Goal: Information Seeking & Learning: Check status

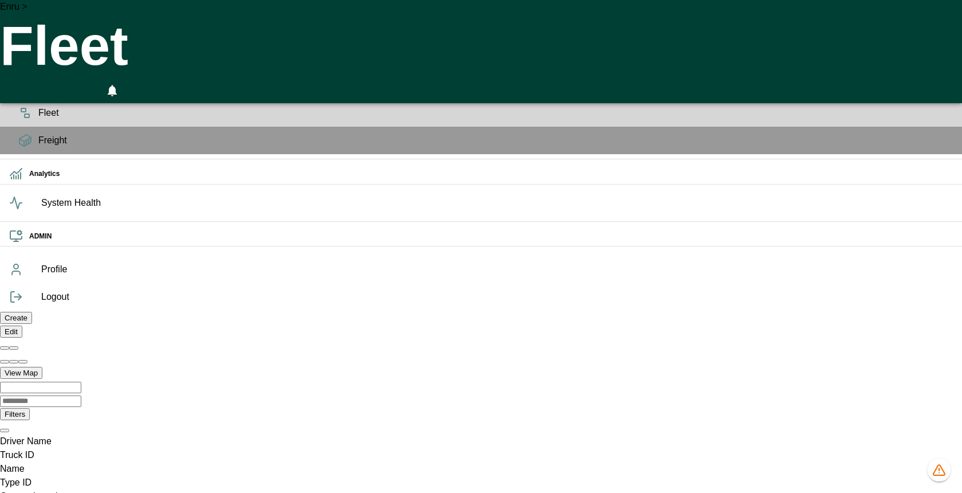
scroll to position [0, 815805]
click at [24, 91] on icon at bounding box center [24, 88] width 11 height 5
click at [38, 92] on span "Planning" at bounding box center [495, 85] width 915 height 14
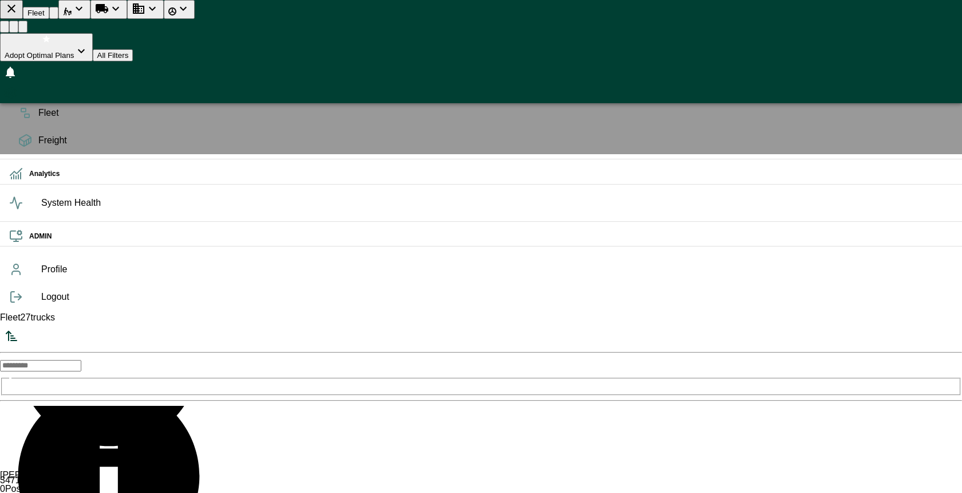
scroll to position [973, 0]
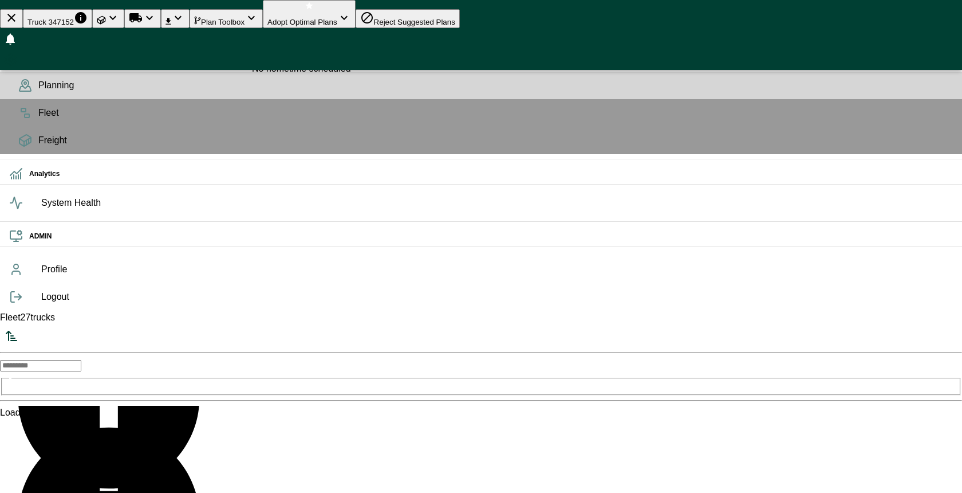
click at [18, 442] on icon "button" at bounding box center [12, 449] width 14 height 14
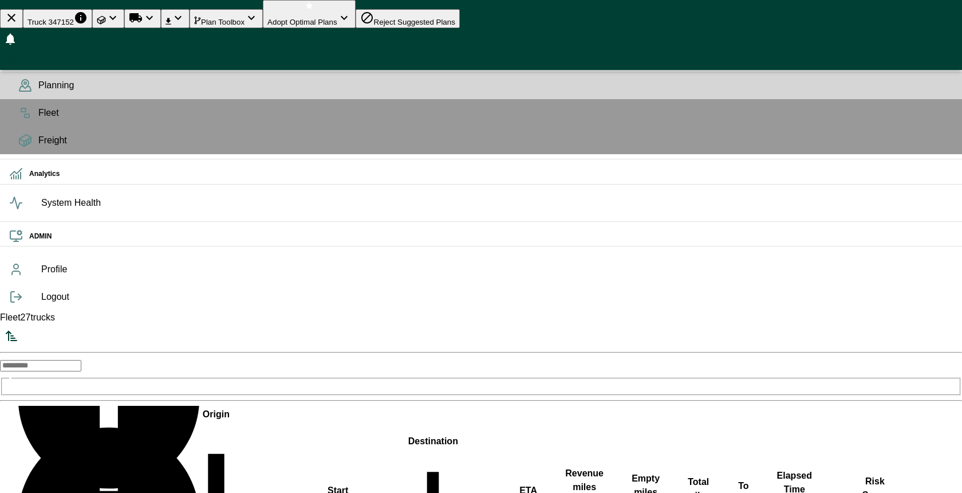
click at [245, 18] on span "Plan Toolbox" at bounding box center [223, 22] width 44 height 9
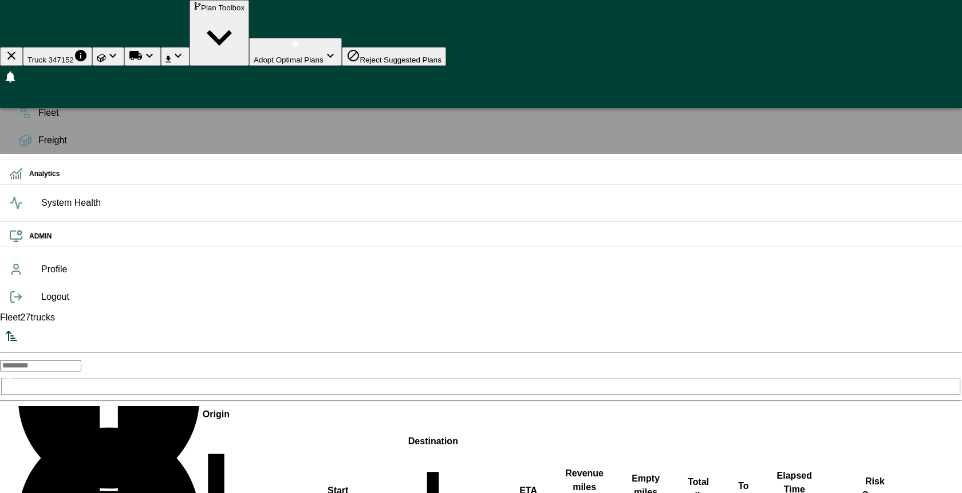
click at [245, 12] on span "Plan Toolbox" at bounding box center [223, 7] width 44 height 9
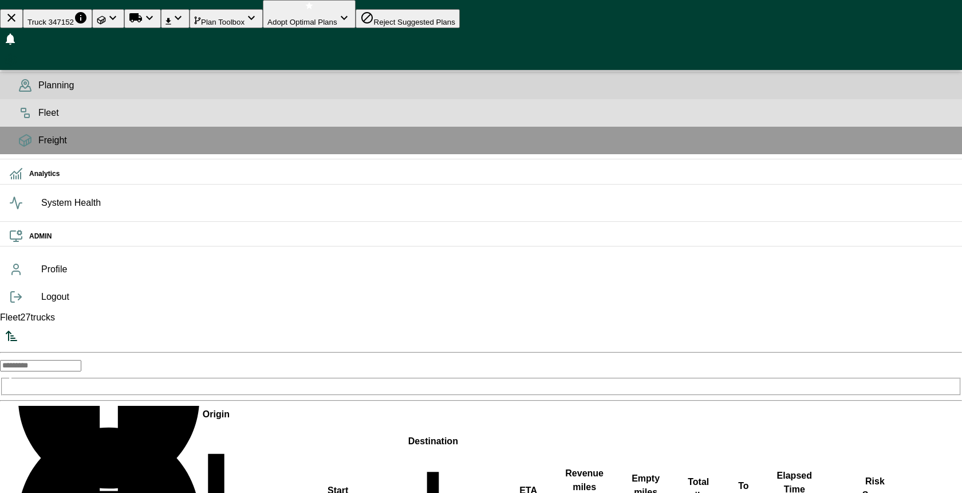
click at [38, 120] on span "Fleet" at bounding box center [495, 113] width 915 height 14
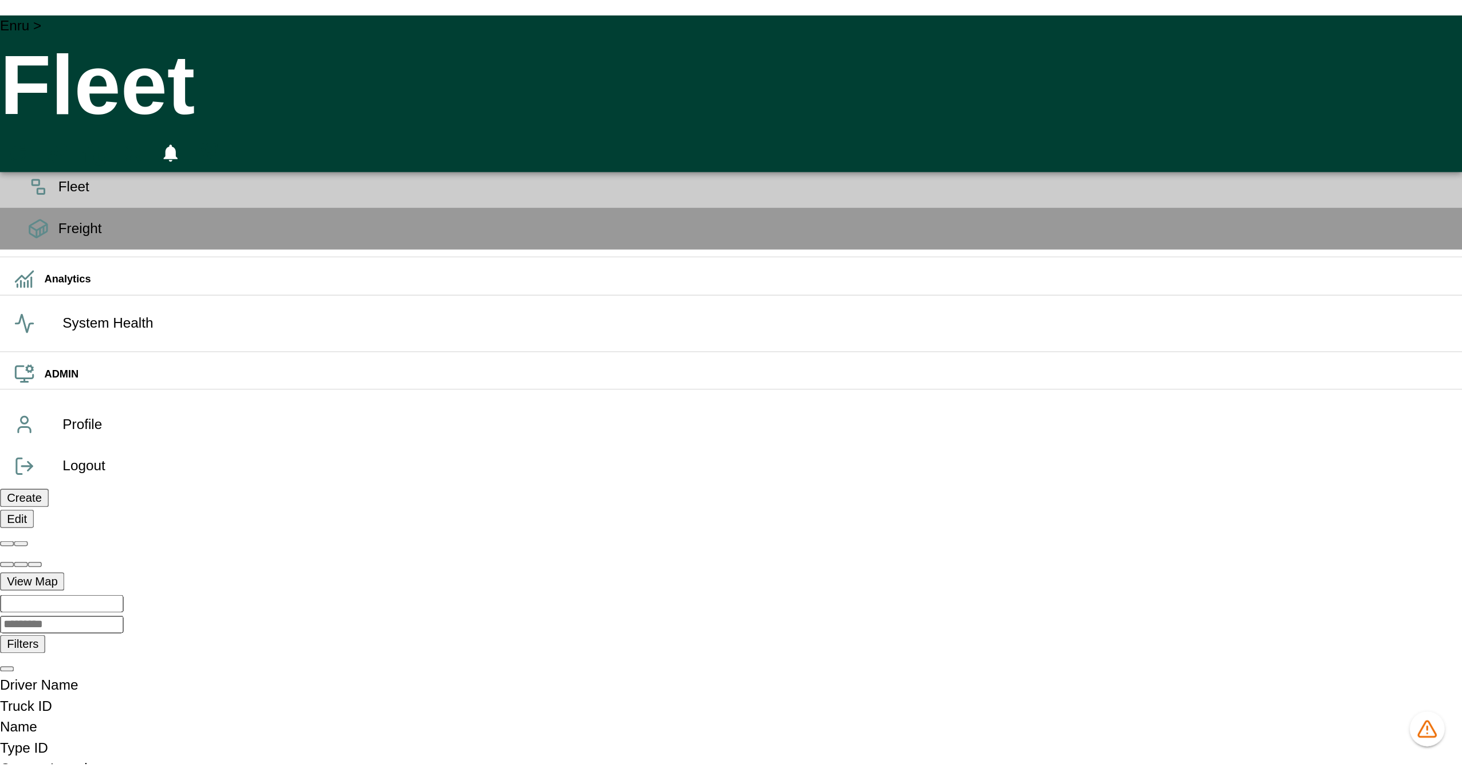
scroll to position [0, 815673]
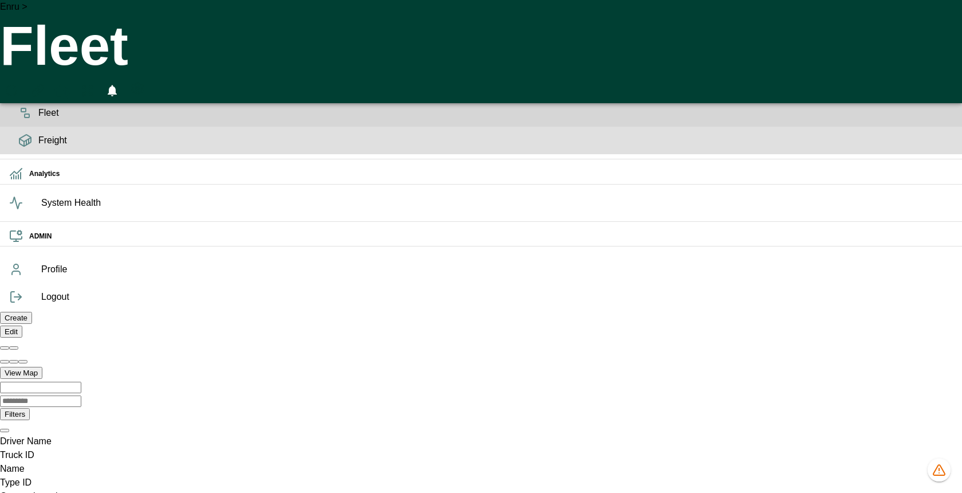
click at [18, 147] on icon at bounding box center [25, 140] width 14 height 14
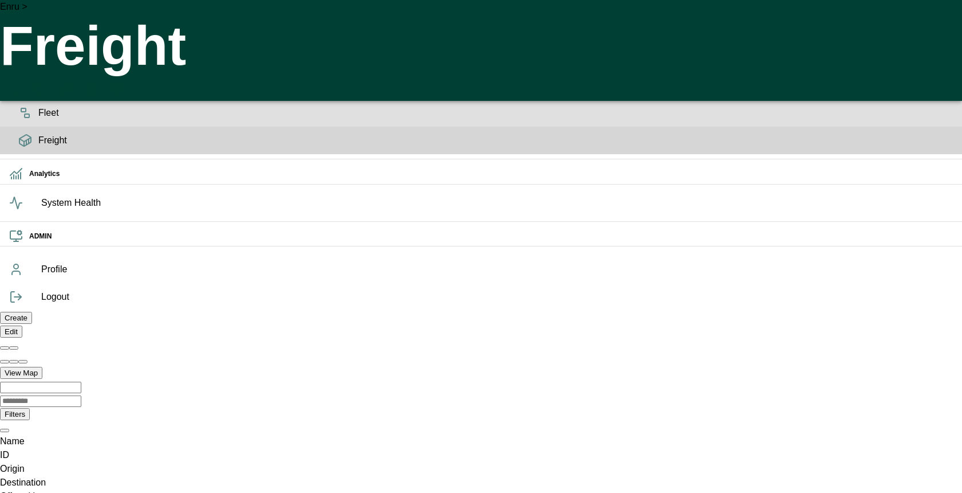
click at [19, 180] on icon at bounding box center [16, 174] width 14 height 14
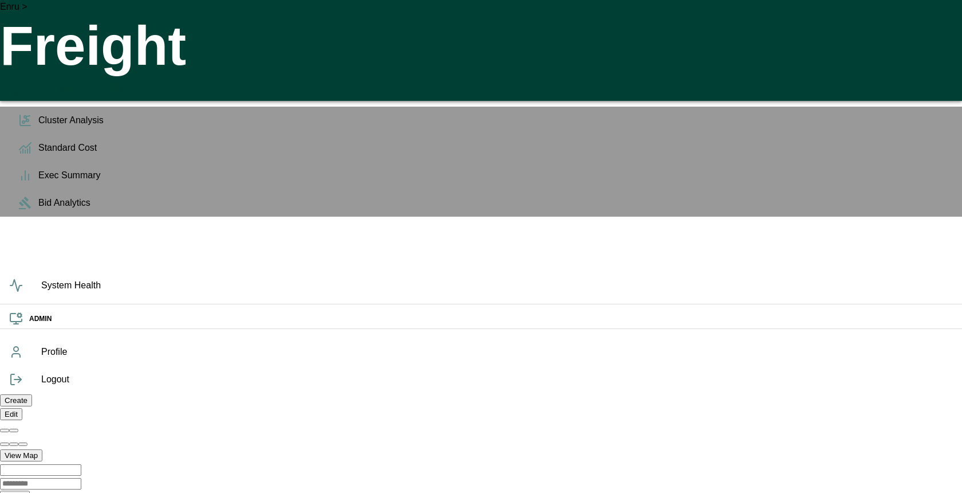
drag, startPoint x: 1, startPoint y: 131, endPoint x: 301, endPoint y: 25, distance: 317.8
click at [23, 98] on icon at bounding box center [16, 91] width 14 height 14
click at [301, 25] on div "Enru > Freight" at bounding box center [481, 50] width 962 height 101
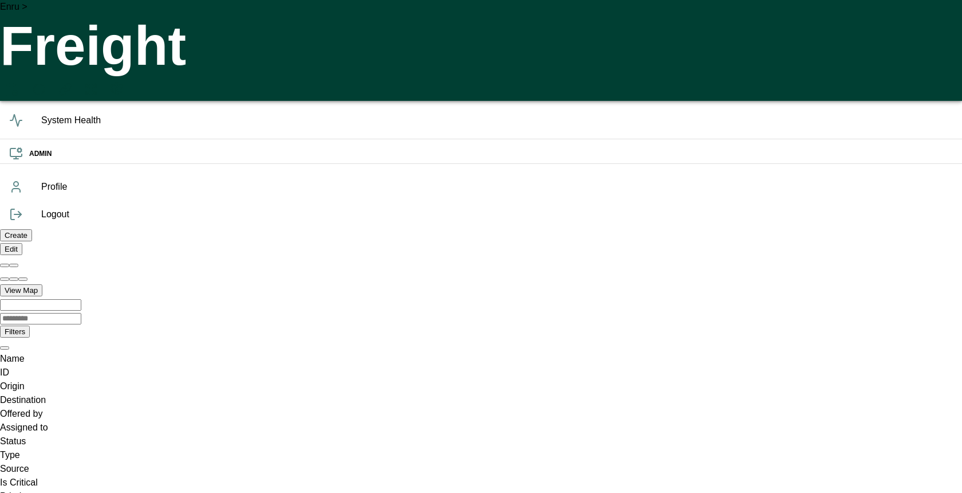
click at [14, 164] on div "ADMIN" at bounding box center [481, 154] width 962 height 20
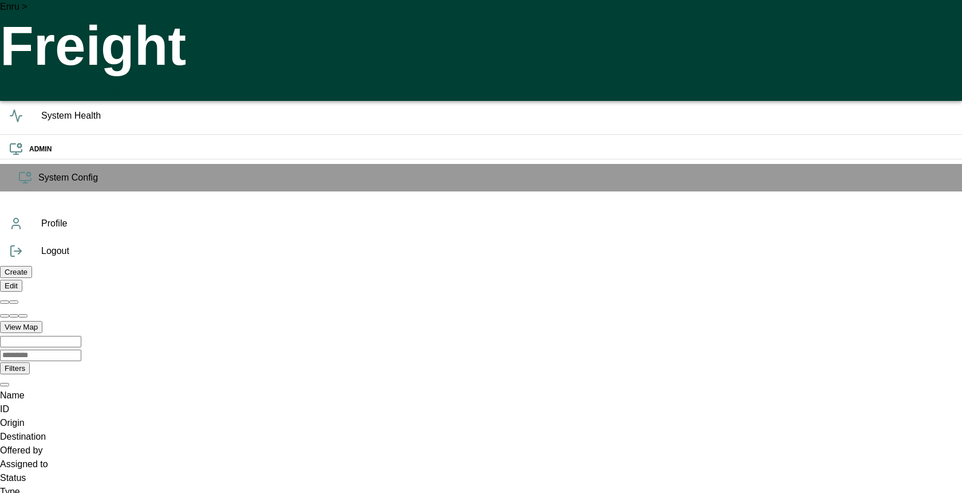
click at [15, 210] on ul "OPS Analytics Cluster Analysis Standard Cost Exec Summary Bid Analytics System …" at bounding box center [481, 125] width 962 height 168
click at [11, 210] on ul "OPS Analytics System Health ADMIN System Config" at bounding box center [481, 125] width 962 height 168
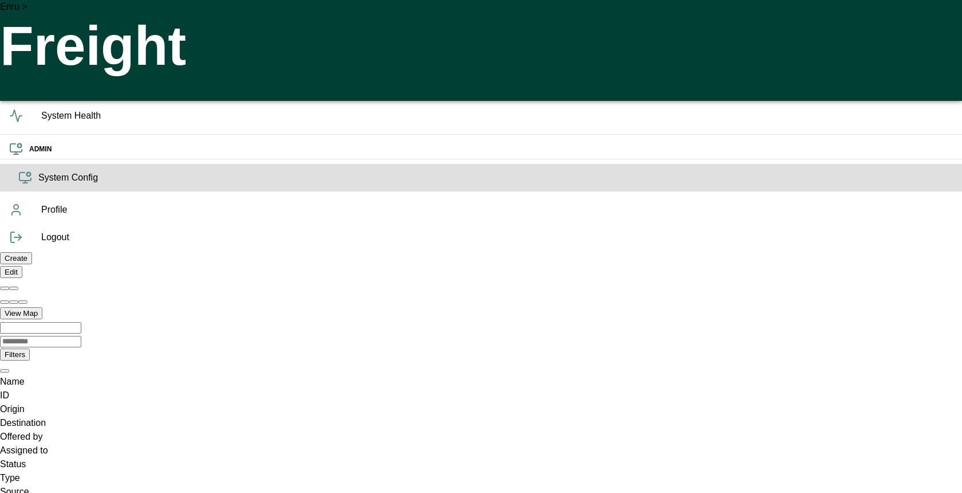
click at [38, 184] on span "System Config" at bounding box center [495, 178] width 915 height 14
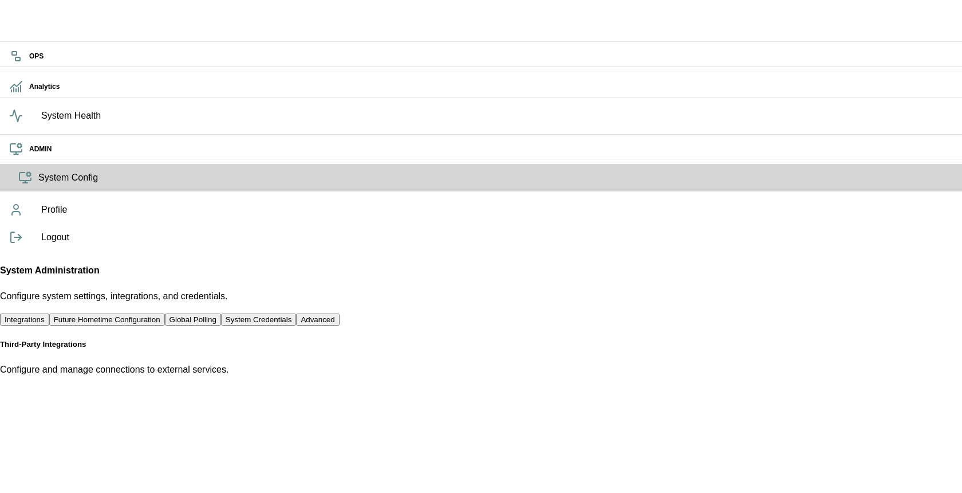
click at [41, 123] on span "System Health" at bounding box center [497, 116] width 912 height 14
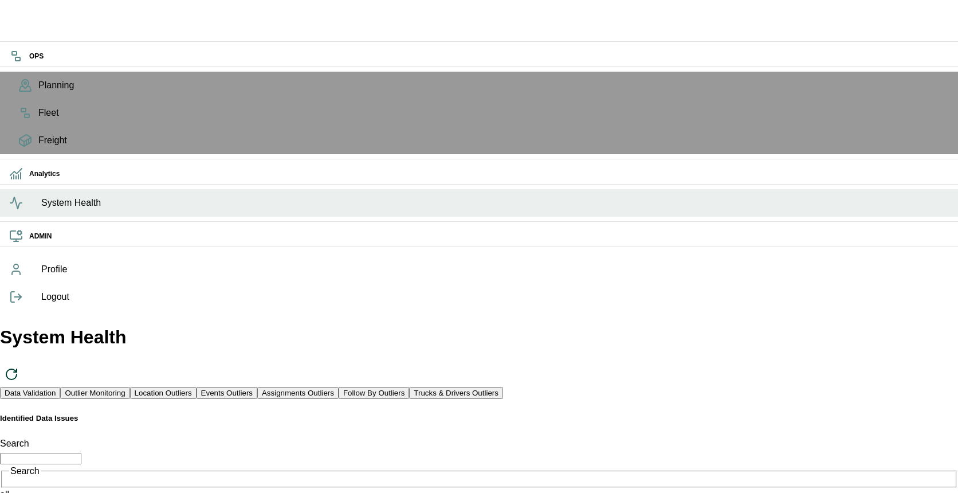
click at [41, 210] on span "System Health" at bounding box center [494, 203] width 907 height 14
click at [257, 387] on button "Events Outliers" at bounding box center [226, 393] width 61 height 12
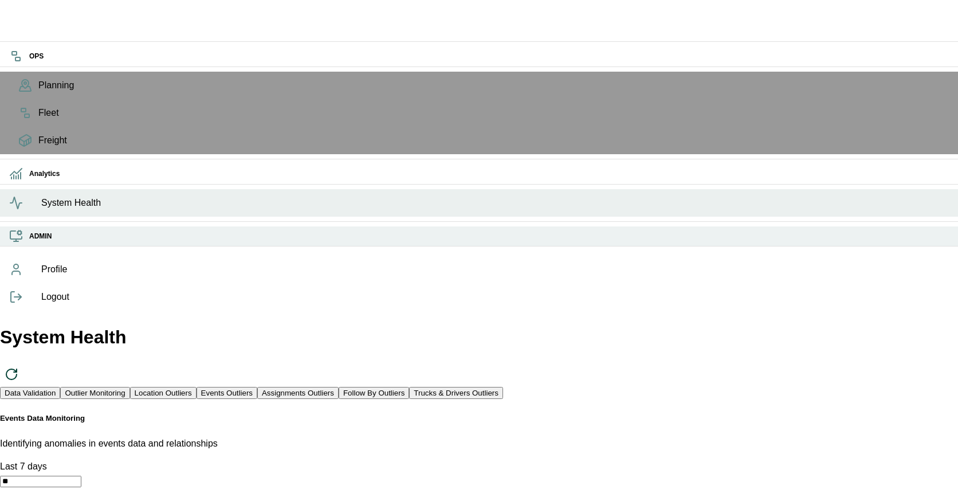
click at [29, 242] on h6 "ADMIN" at bounding box center [488, 236] width 919 height 11
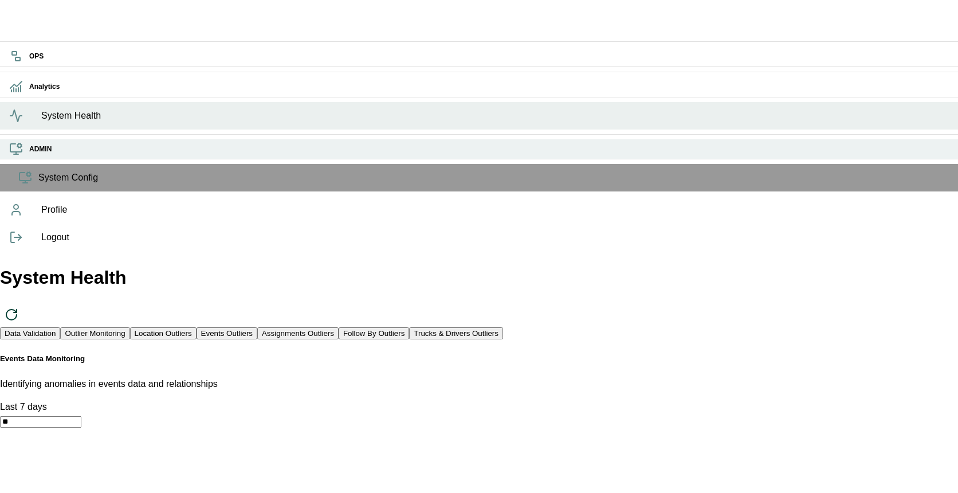
click at [29, 155] on h6 "ADMIN" at bounding box center [488, 149] width 919 height 11
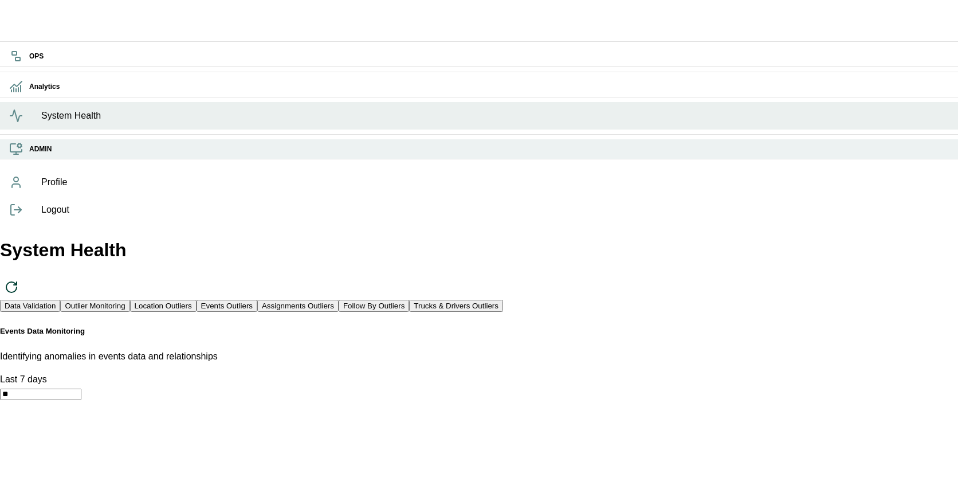
click at [29, 155] on h6 "ADMIN" at bounding box center [488, 149] width 919 height 11
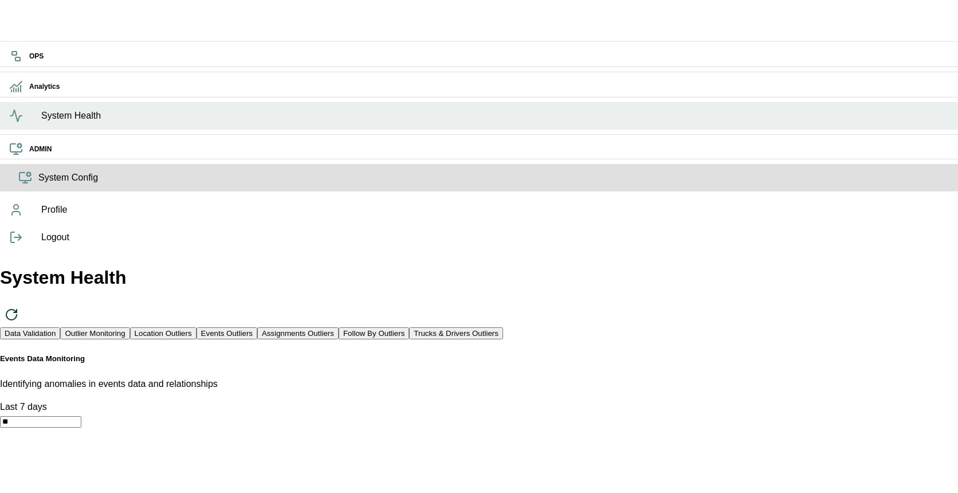
click at [38, 184] on span "System Config" at bounding box center [493, 178] width 910 height 14
